Goal: Task Accomplishment & Management: Use online tool/utility

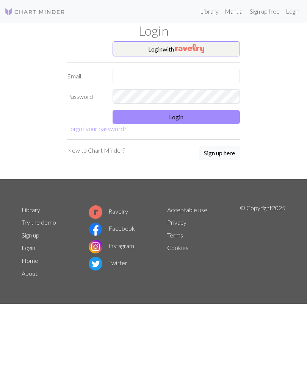
click at [222, 45] on button "Login with" at bounding box center [175, 48] width 127 height 15
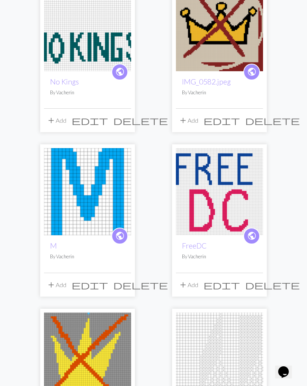
scroll to position [119, 0]
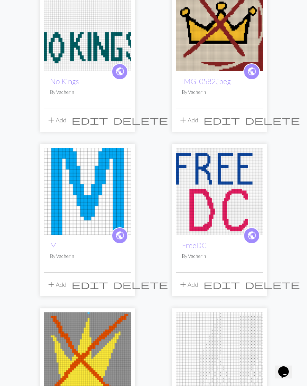
click at [99, 364] on img at bounding box center [87, 355] width 87 height 87
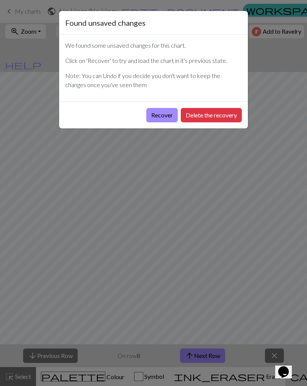
click at [155, 117] on button "Recover" at bounding box center [161, 115] width 31 height 14
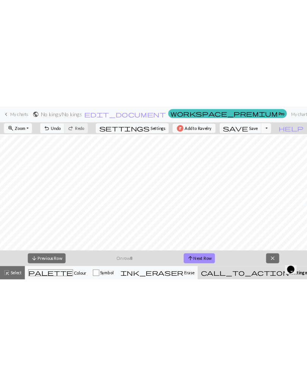
scroll to position [53, 0]
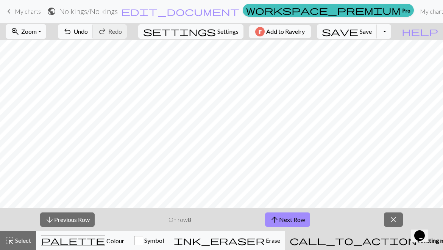
click at [306, 30] on span "Save" at bounding box center [366, 31] width 12 height 7
click at [293, 225] on button "arrow_upward Next Row" at bounding box center [287, 219] width 45 height 14
click at [293, 217] on button "arrow_upward Next Row" at bounding box center [287, 219] width 45 height 14
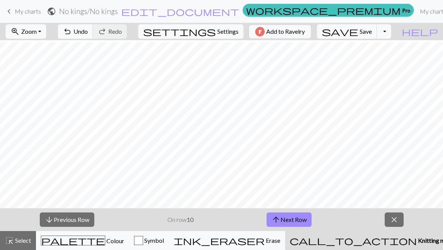
scroll to position [42, 2]
click at [293, 226] on button "arrow_upward Next Row" at bounding box center [289, 219] width 45 height 14
click at [306, 218] on button "arrow_upward Next Row" at bounding box center [289, 219] width 45 height 14
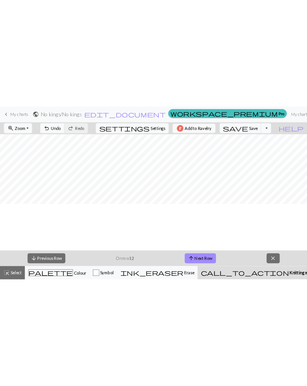
scroll to position [0, 1]
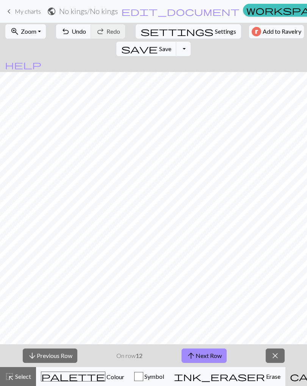
click at [176, 42] on button "save Save Save" at bounding box center [146, 49] width 60 height 14
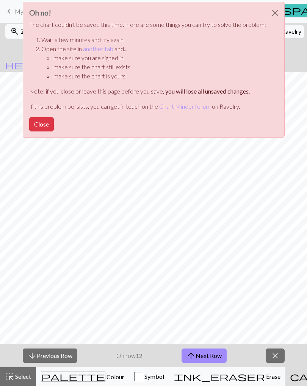
click at [42, 130] on button "Close" at bounding box center [41, 124] width 25 height 14
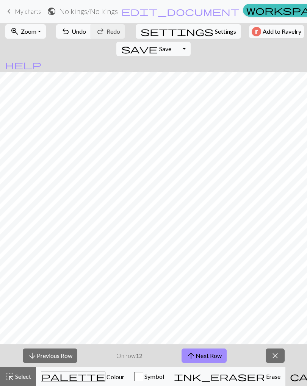
click at [158, 44] on span "save" at bounding box center [139, 49] width 36 height 11
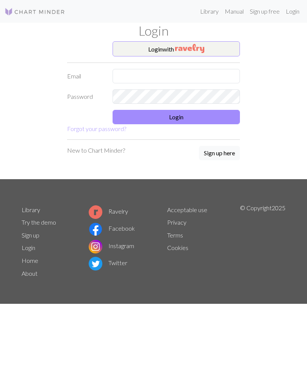
click at [228, 47] on button "Login with" at bounding box center [175, 48] width 127 height 15
